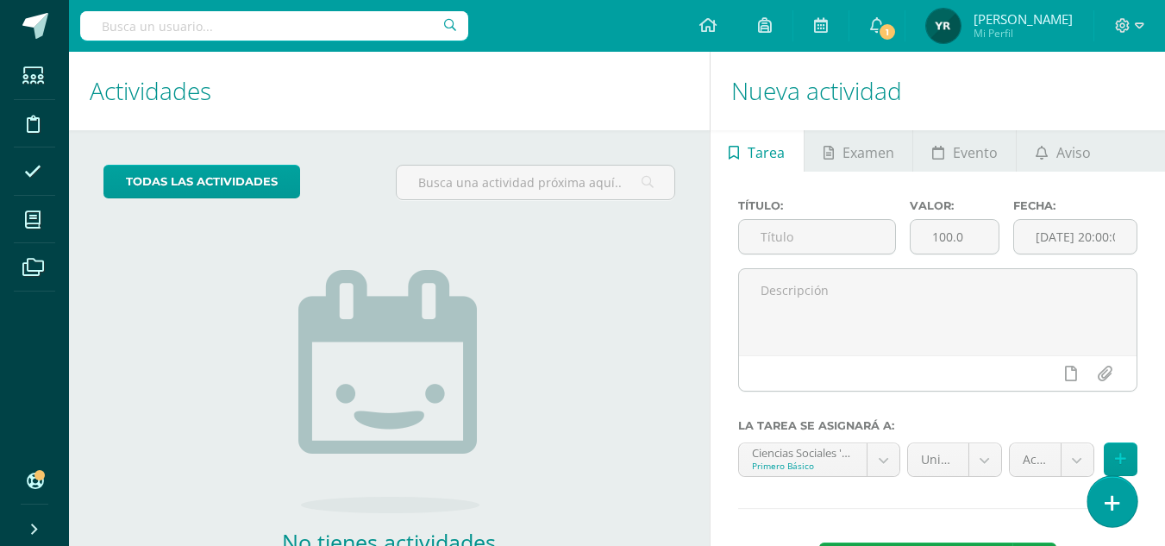
click at [1110, 494] on icon at bounding box center [1113, 503] width 16 height 20
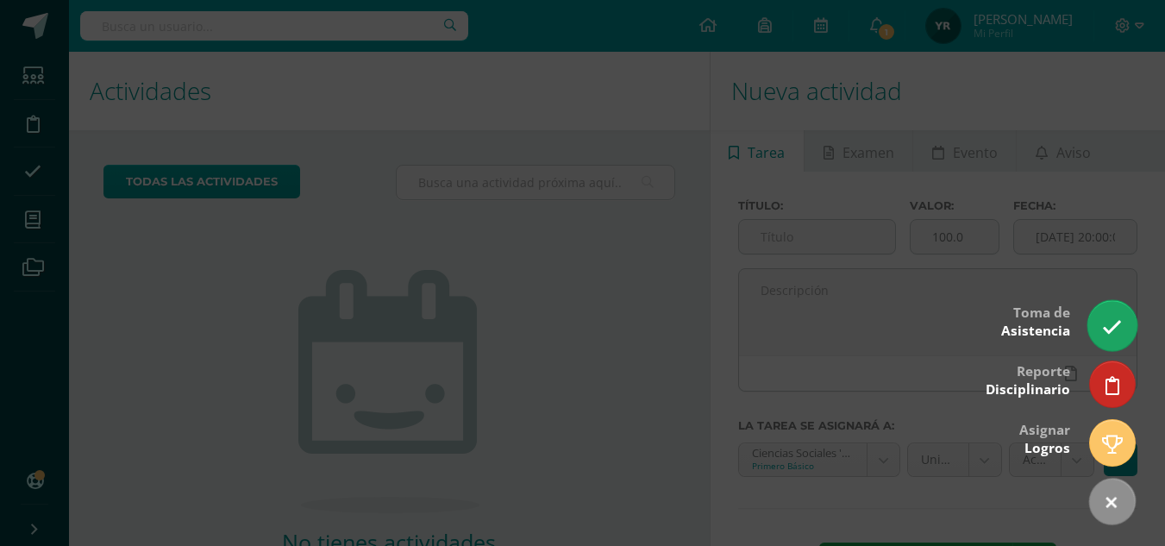
click at [1111, 309] on link at bounding box center [1112, 325] width 49 height 50
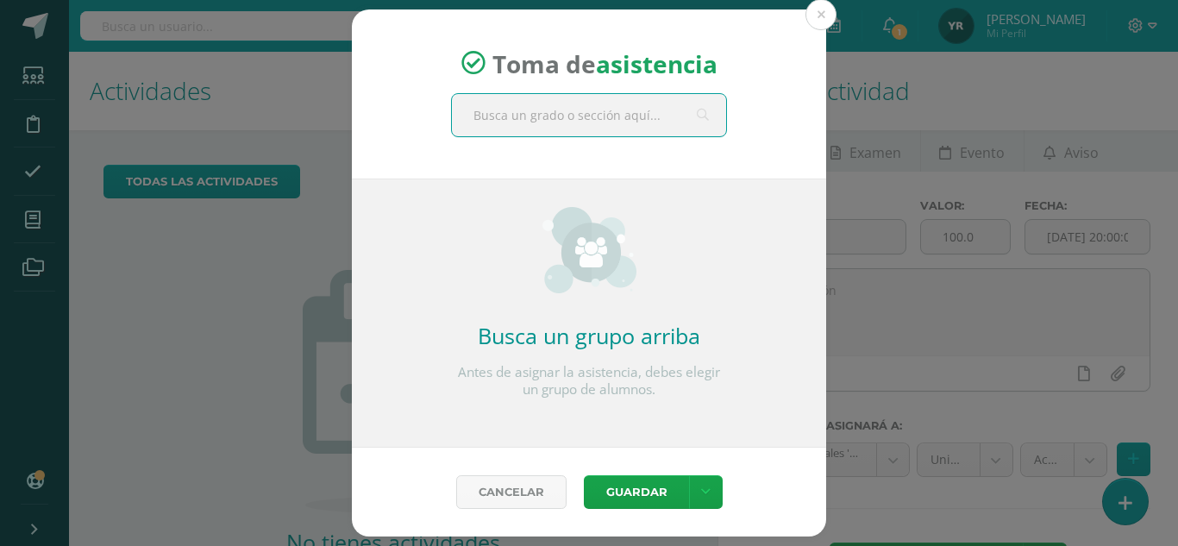
click at [585, 127] on input "text" at bounding box center [589, 115] width 274 height 42
type input "idioma espa"
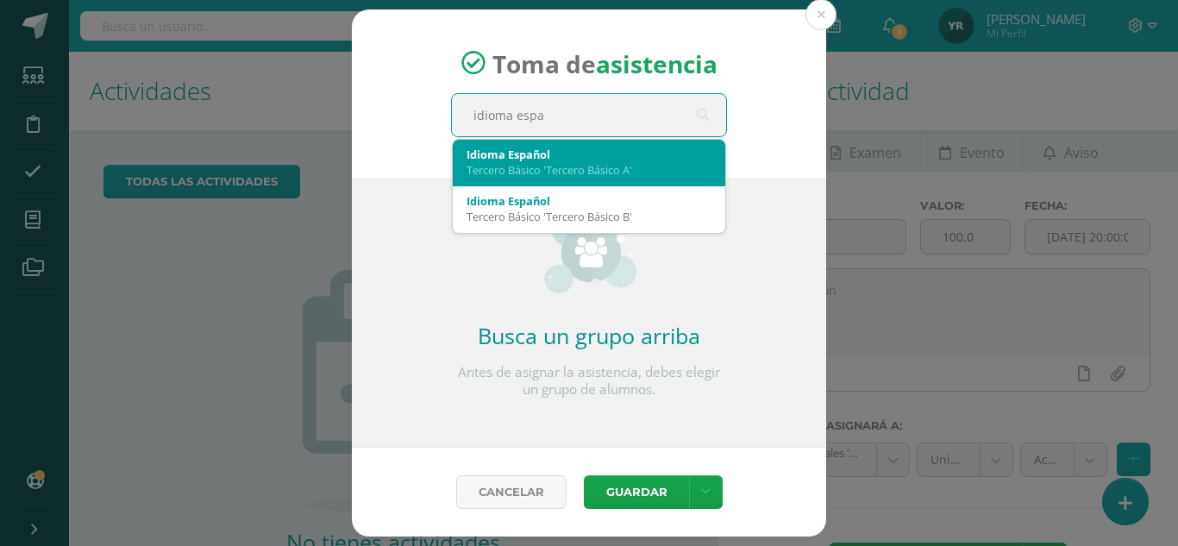
click at [585, 160] on div "Idioma Español" at bounding box center [589, 155] width 245 height 16
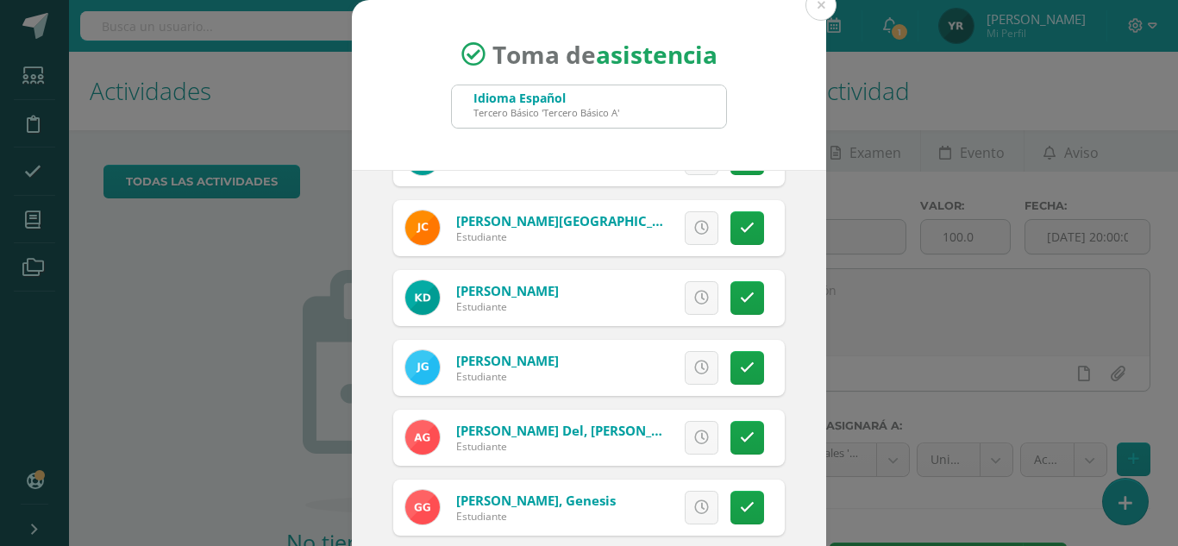
scroll to position [561, 0]
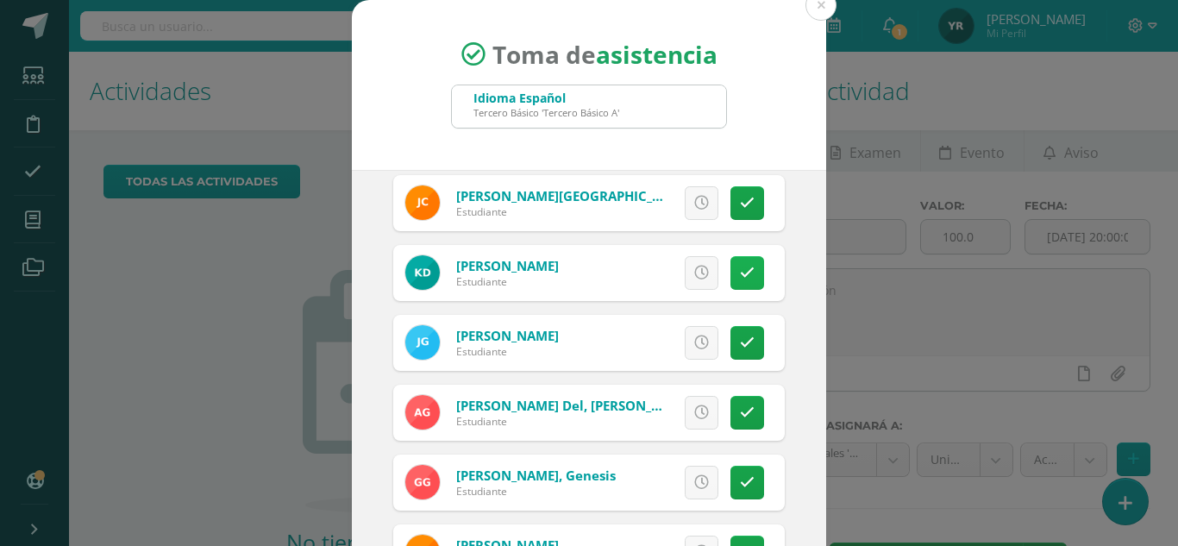
click at [731, 275] on link at bounding box center [748, 273] width 34 height 34
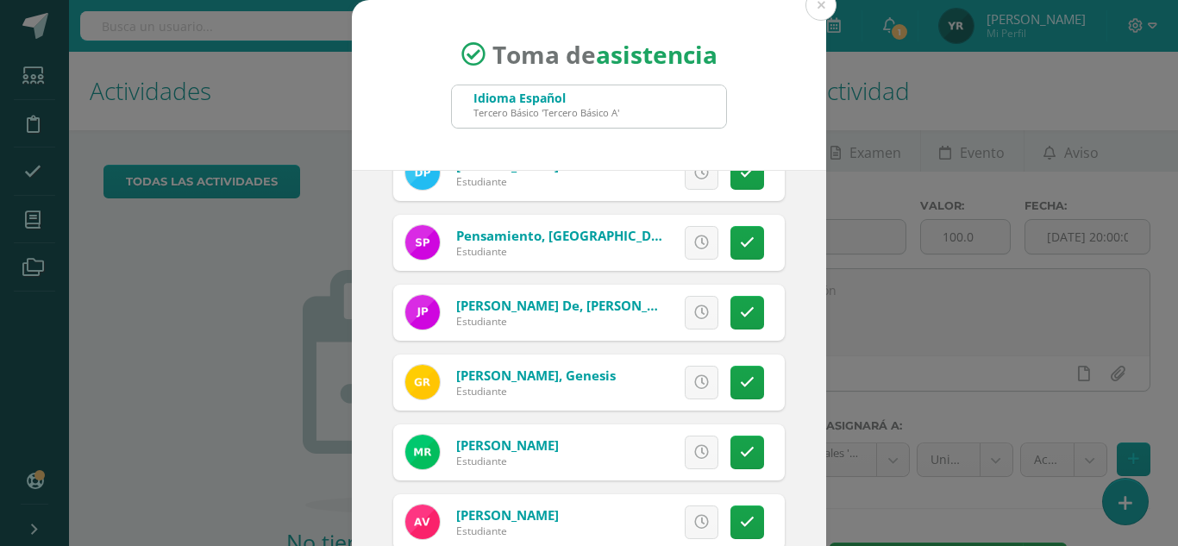
scroll to position [1725, 0]
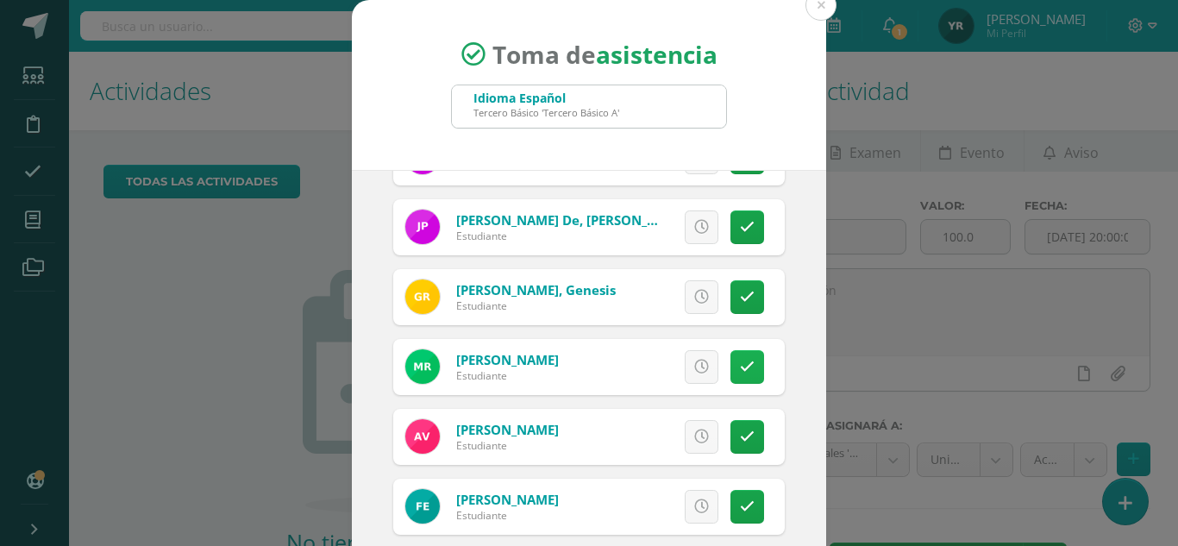
click at [731, 367] on link at bounding box center [748, 367] width 34 height 34
click at [740, 510] on icon at bounding box center [747, 506] width 15 height 15
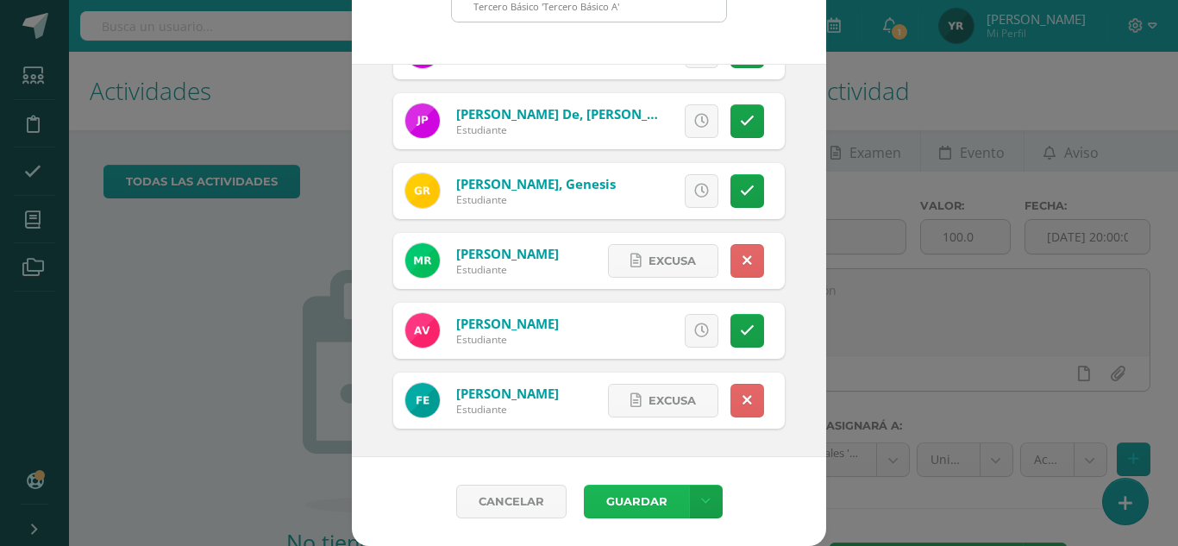
click at [646, 511] on button "Guardar" at bounding box center [636, 502] width 105 height 34
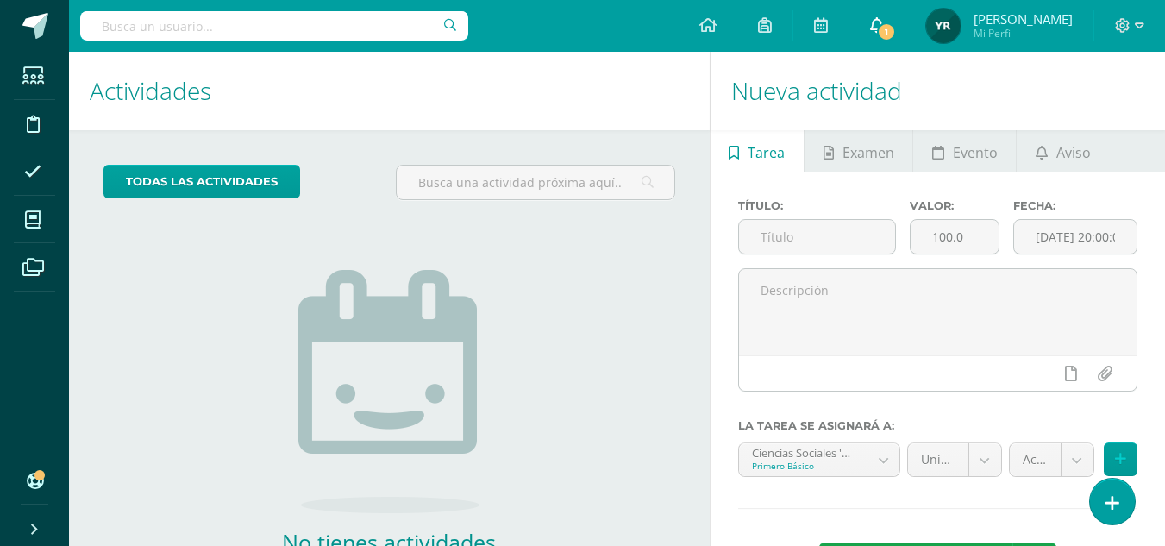
click at [888, 36] on span "1" at bounding box center [886, 31] width 19 height 19
click at [526, 43] on div "Configuración Cerrar sesión Yanete Marisol Mi Perfil 1 0 Mis accesos directos C…" at bounding box center [617, 26] width 1096 height 52
